Goal: Check status: Check status

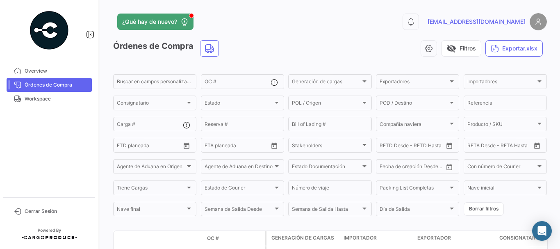
click at [61, 80] on link "Órdenes de Compra" at bounding box center [49, 85] width 85 height 14
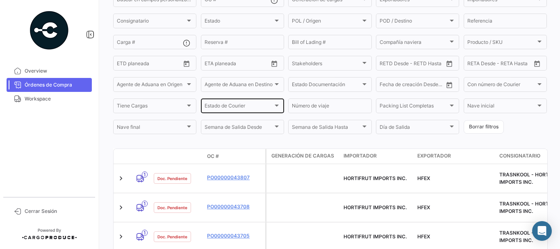
scroll to position [123, 0]
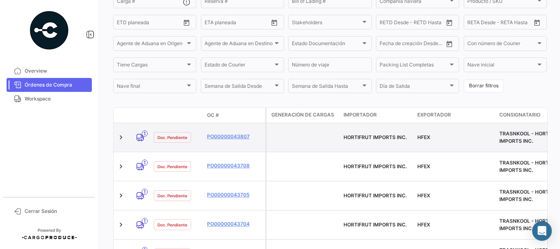
click at [230, 128] on datatable-body-cell "PO00000043807" at bounding box center [234, 137] width 61 height 29
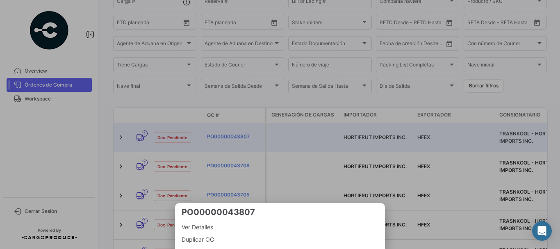
click at [230, 131] on div at bounding box center [280, 124] width 560 height 249
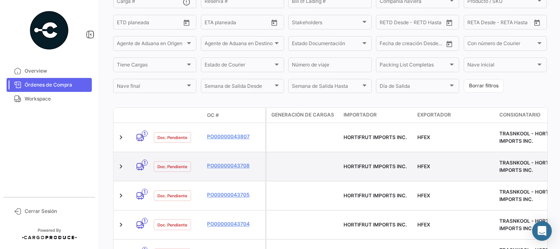
click at [209, 152] on datatable-body-cell "PO00000043708" at bounding box center [234, 166] width 61 height 29
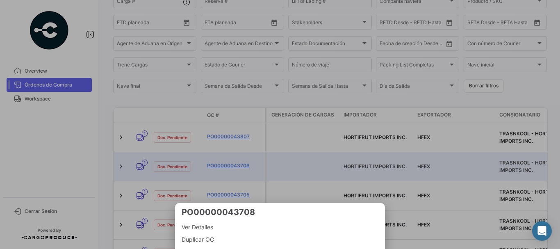
click at [209, 145] on div at bounding box center [280, 124] width 560 height 249
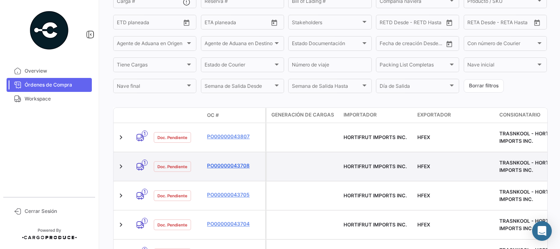
click at [227, 162] on link "PO00000043708" at bounding box center [234, 165] width 55 height 7
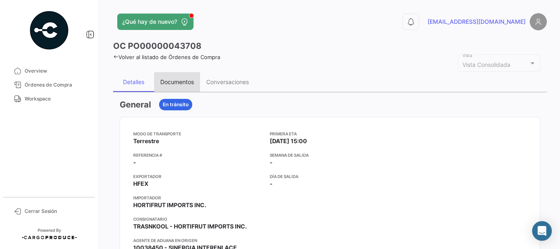
click at [171, 82] on div "Documentos" at bounding box center [177, 81] width 34 height 7
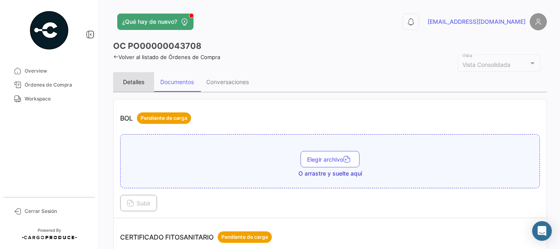
click at [145, 84] on div "Detalles" at bounding box center [133, 82] width 41 height 20
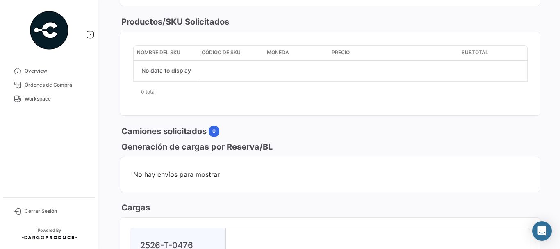
scroll to position [451, 0]
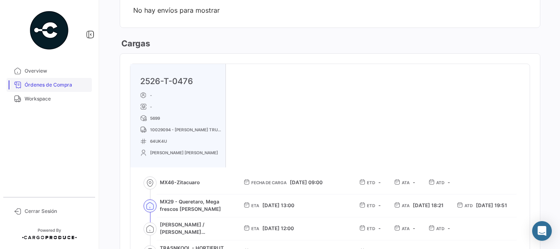
click at [53, 86] on span "Órdenes de Compra" at bounding box center [57, 84] width 64 height 7
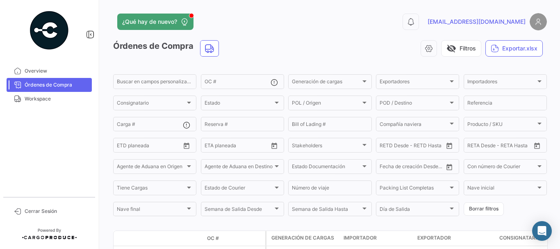
click at [73, 86] on span "Órdenes de Compra" at bounding box center [57, 84] width 64 height 7
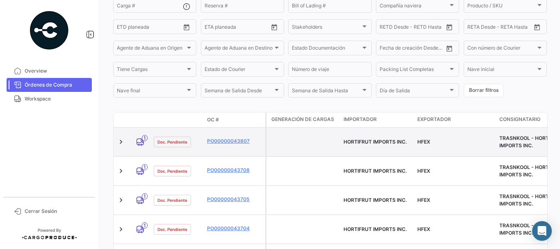
scroll to position [123, 0]
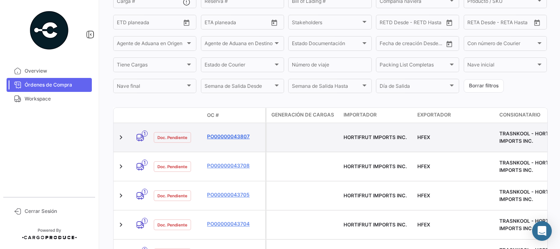
click at [227, 133] on link "PO00000043807" at bounding box center [234, 136] width 55 height 7
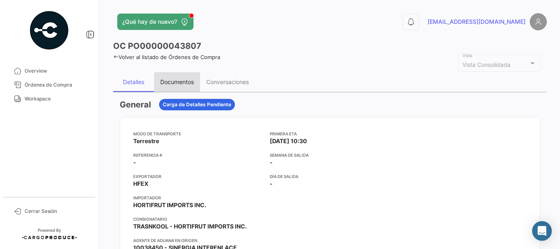
click at [189, 86] on div "Documentos" at bounding box center [177, 82] width 46 height 20
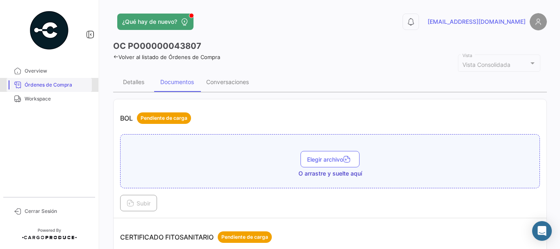
click at [66, 82] on span "Órdenes de Compra" at bounding box center [57, 84] width 64 height 7
